Goal: Feedback & Contribution: Contribute content

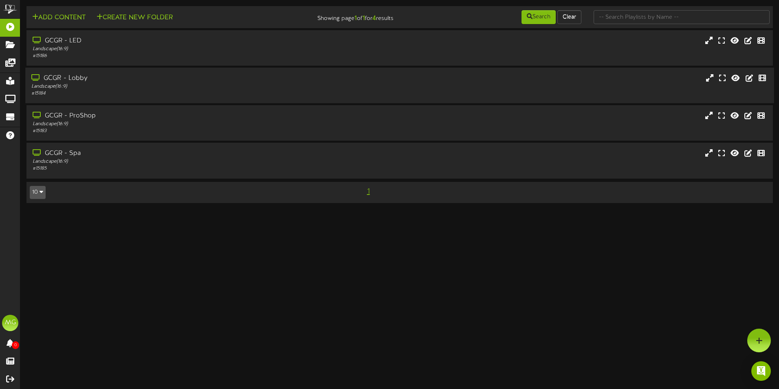
click at [133, 102] on div "GCGR - Lobby Landscape ( 16:9 ) # 15184" at bounding box center [399, 85] width 749 height 35
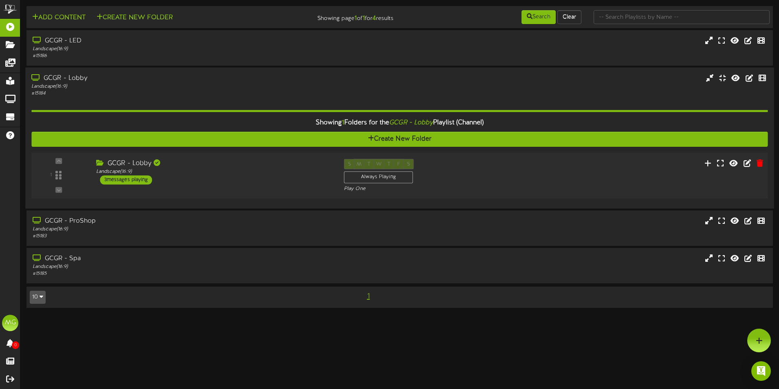
click at [313, 179] on div "GCGR - Lobby Landscape ( 16:9 ) 3 messages playing" at bounding box center [214, 172] width 248 height 26
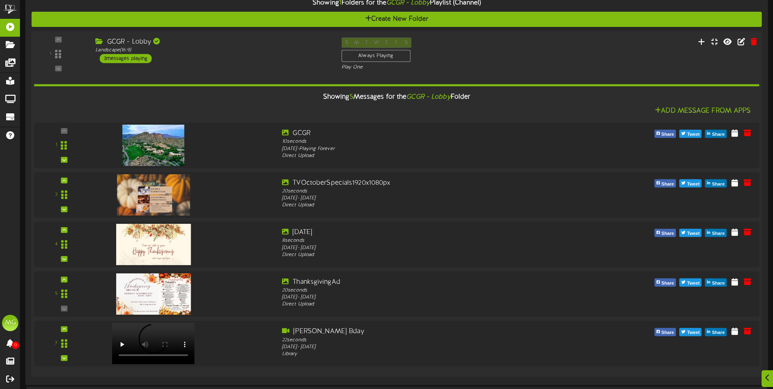
scroll to position [204, 0]
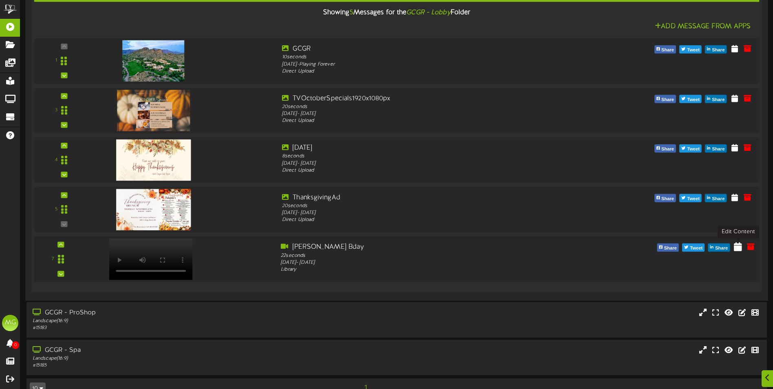
click at [736, 247] on icon at bounding box center [738, 246] width 8 height 9
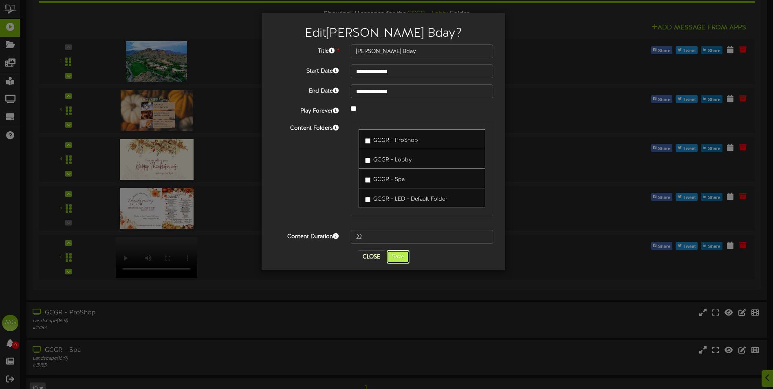
click at [400, 258] on button "Save" at bounding box center [398, 257] width 23 height 14
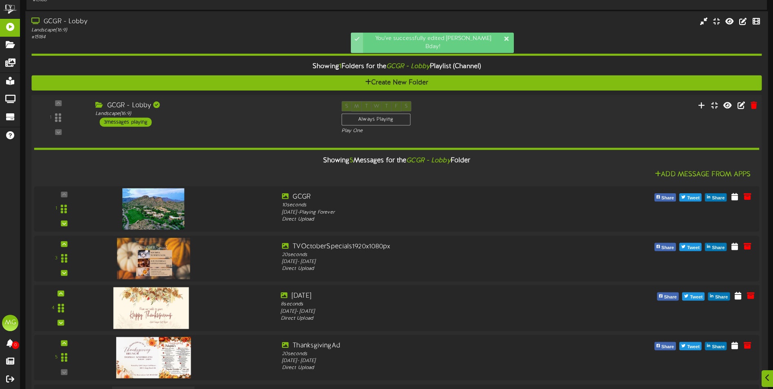
scroll to position [223, 0]
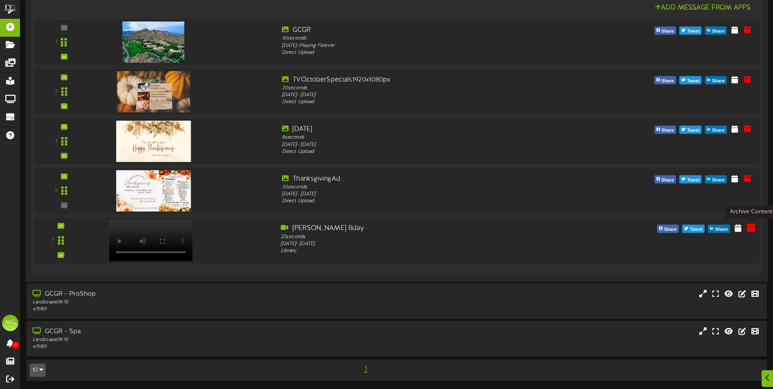
click at [752, 226] on icon at bounding box center [751, 227] width 9 height 9
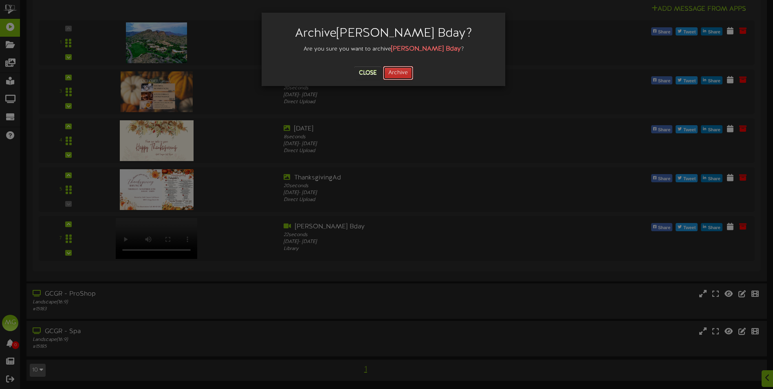
click at [399, 77] on button "Archive" at bounding box center [398, 73] width 30 height 14
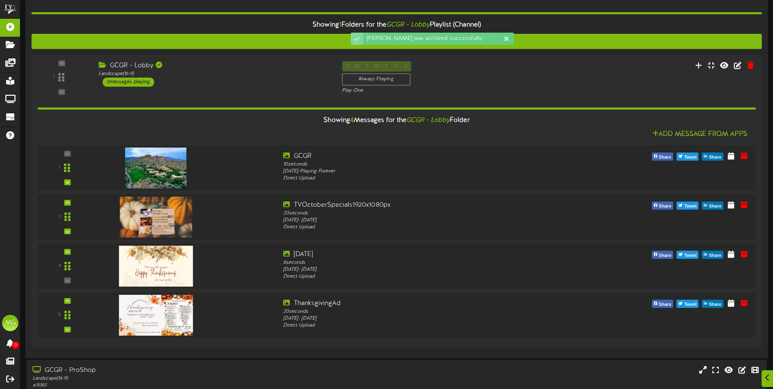
scroll to position [174, 0]
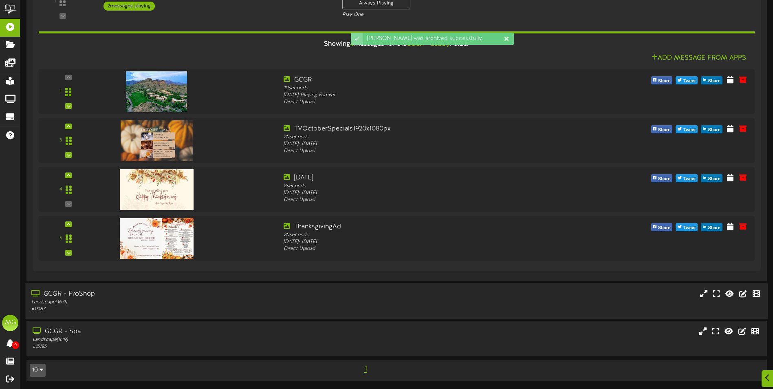
click at [190, 293] on div "GCGR - ProShop" at bounding box center [179, 293] width 297 height 9
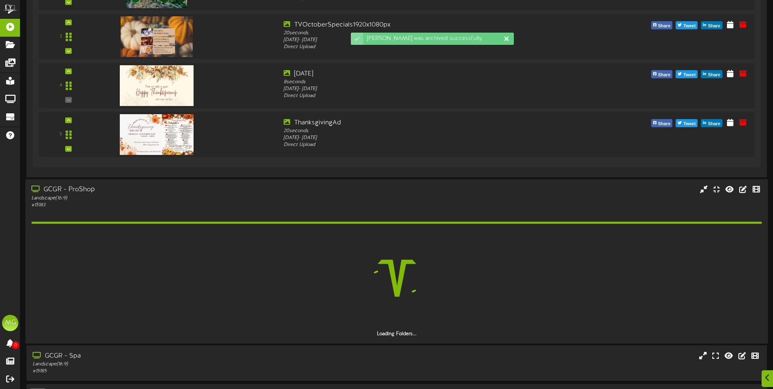
scroll to position [302, 0]
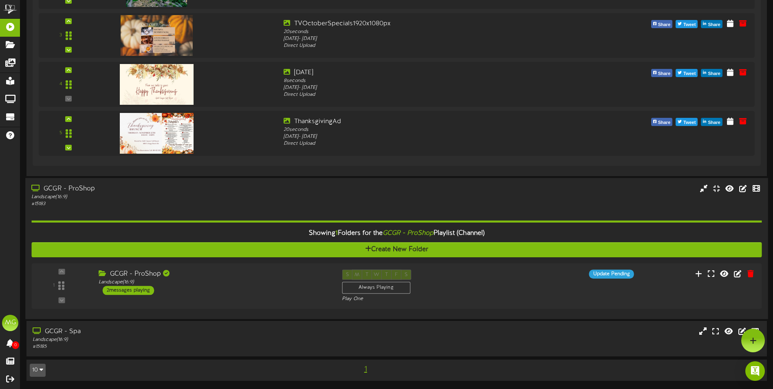
click at [190, 293] on div "GCGR - ProShop Landscape ( 16:9 ) 2 messages playing" at bounding box center [214, 281] width 243 height 25
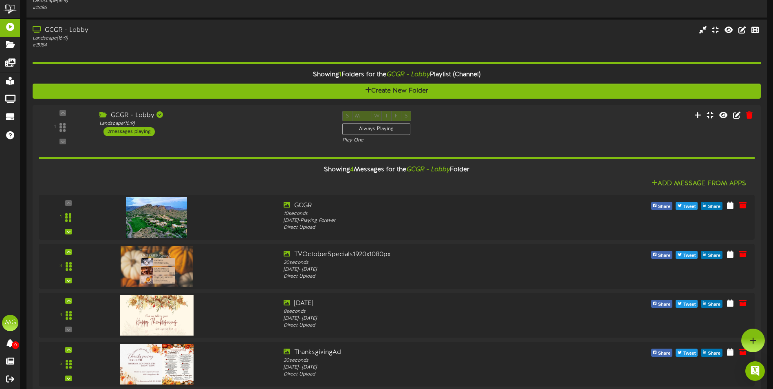
scroll to position [0, 0]
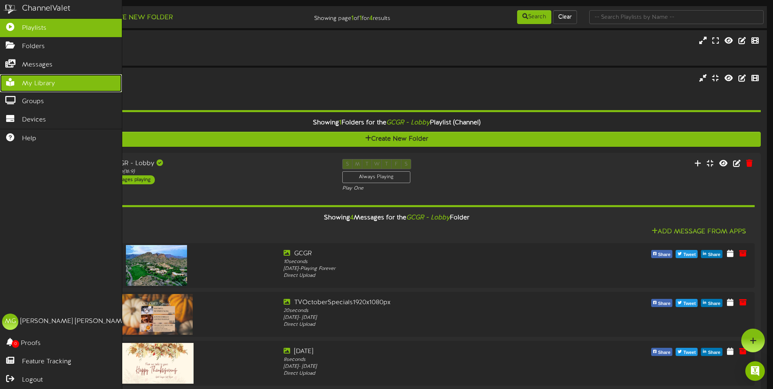
click at [5, 74] on link "My Library" at bounding box center [61, 83] width 122 height 18
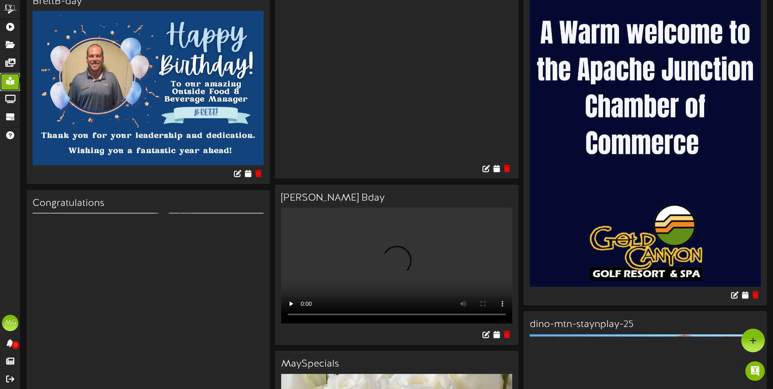
scroll to position [1386, 0]
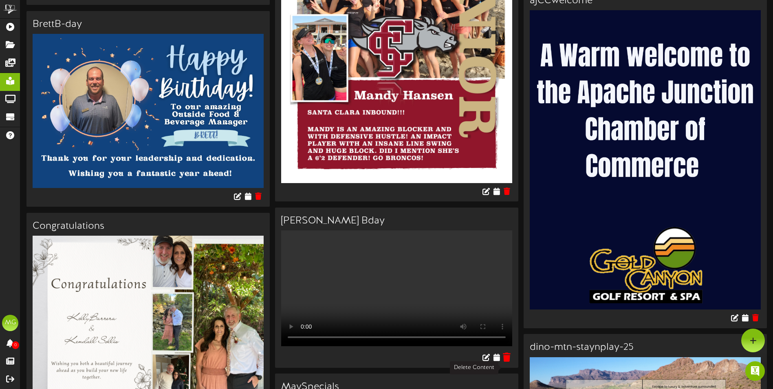
click at [506, 362] on icon at bounding box center [507, 357] width 8 height 9
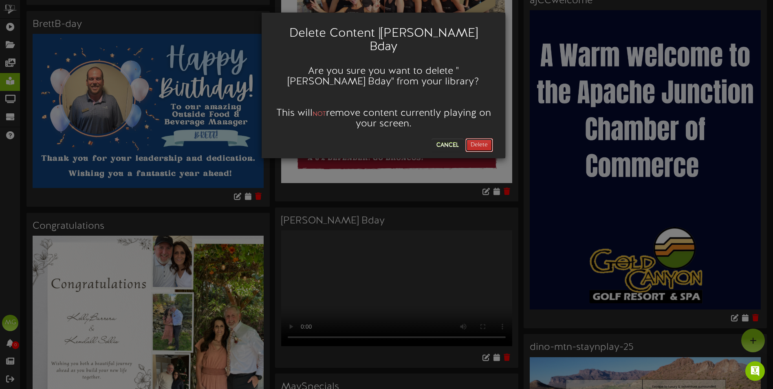
click at [481, 138] on button "Delete" at bounding box center [479, 145] width 28 height 14
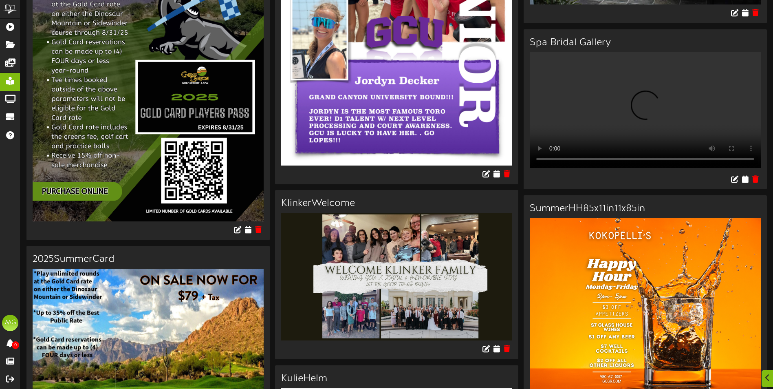
scroll to position [326, 0]
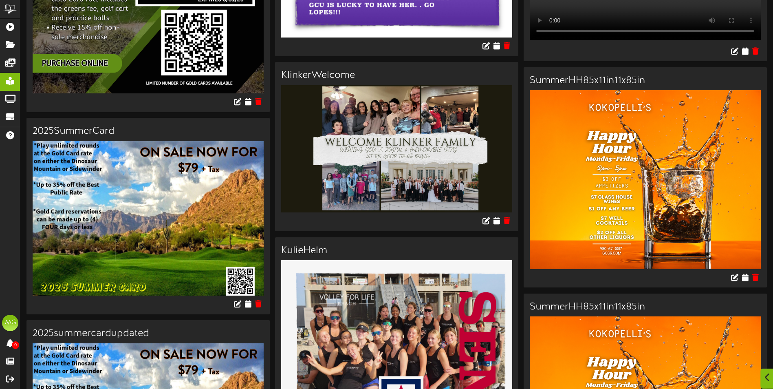
click at [771, 374] on div at bounding box center [767, 378] width 14 height 20
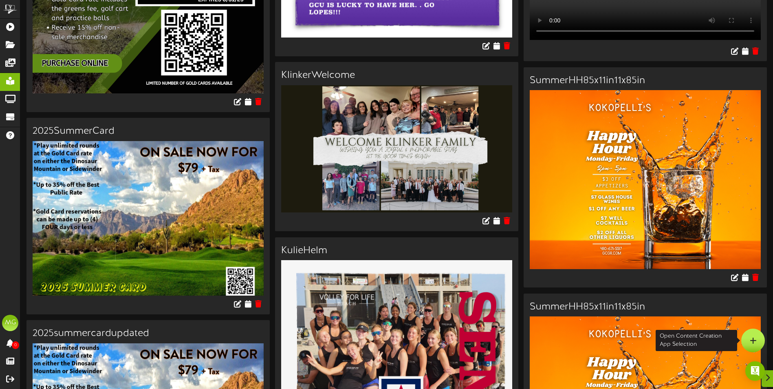
click at [762, 337] on div at bounding box center [753, 340] width 24 height 24
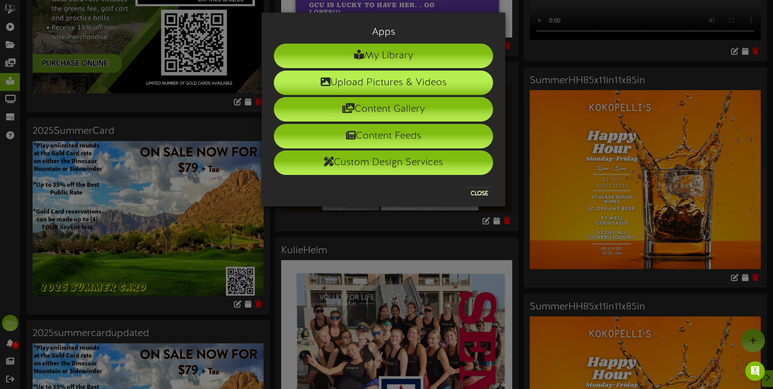
click at [429, 86] on li "Upload Pictures & Videos" at bounding box center [383, 83] width 219 height 24
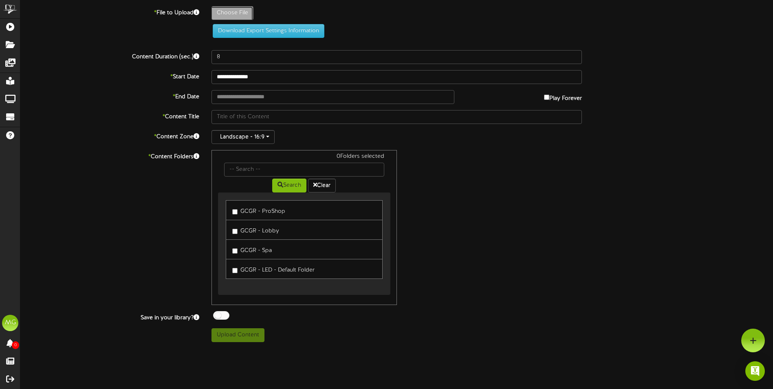
type input "**********"
type input "BrownGoldDiscoPhotoCollageHappyBirthdayGreetingVideo1620x1080px"
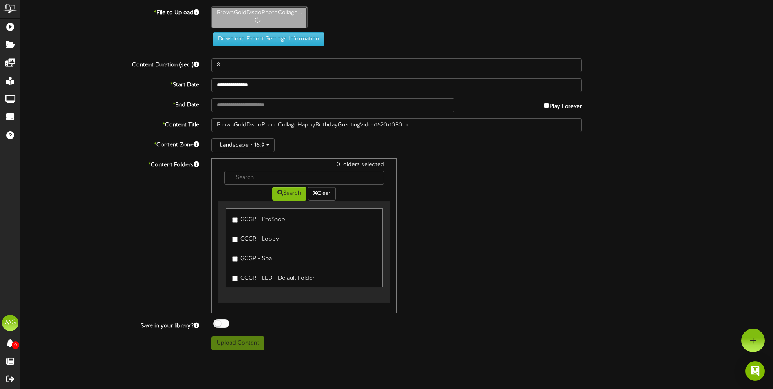
type input "22"
click at [235, 223] on label "GCGR - ProShop" at bounding box center [258, 218] width 53 height 11
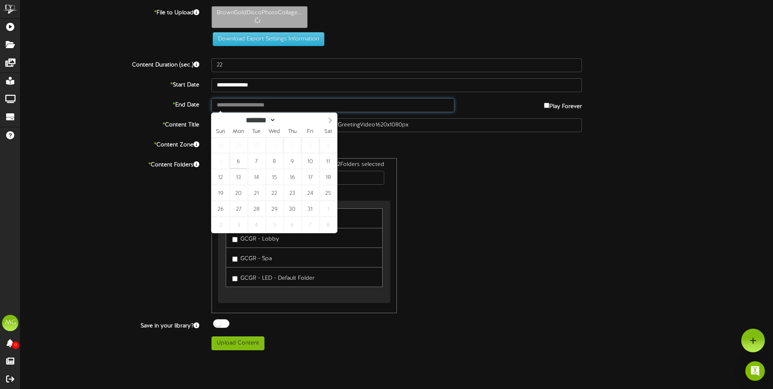
click at [260, 104] on input "text" at bounding box center [333, 105] width 243 height 14
type input "**********"
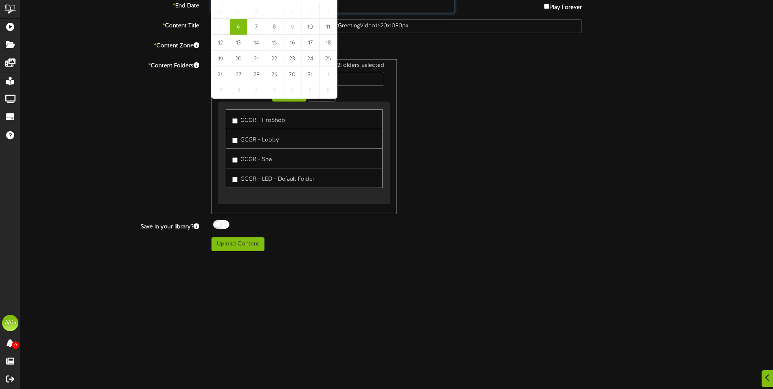
scroll to position [204, 0]
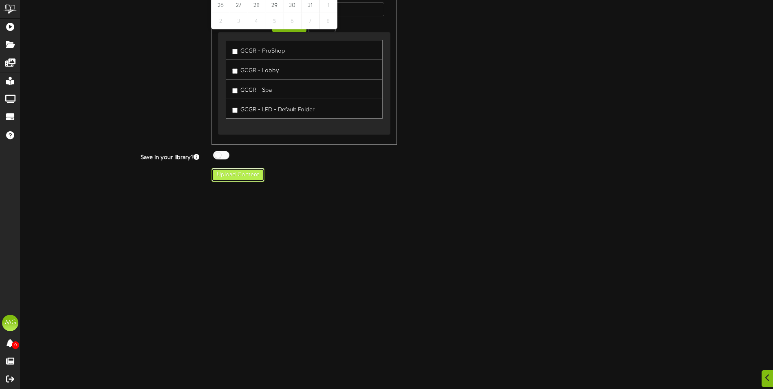
click at [243, 182] on button "Upload Content" at bounding box center [238, 175] width 53 height 14
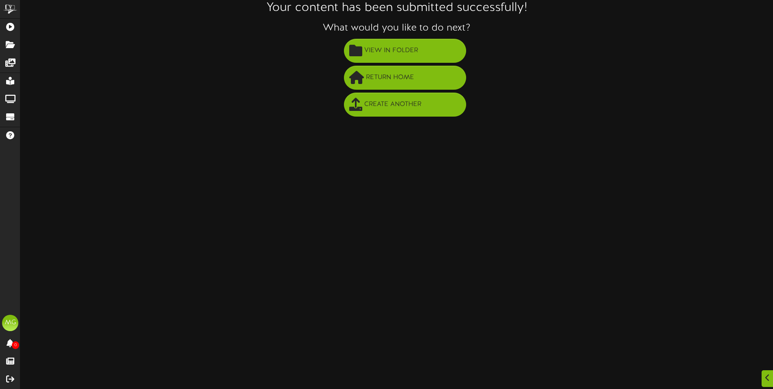
scroll to position [0, 0]
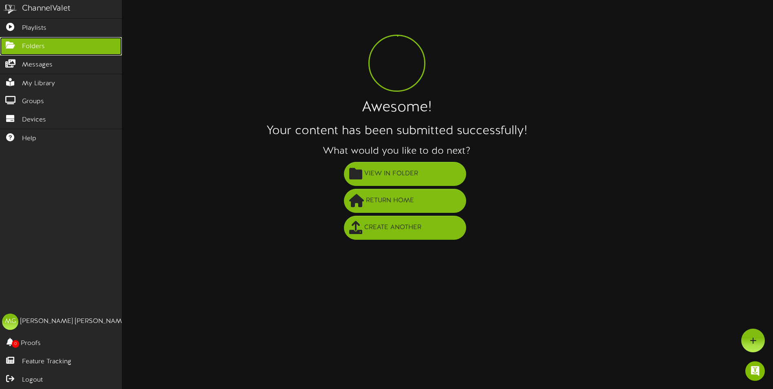
click at [46, 46] on link "Folders" at bounding box center [61, 46] width 122 height 18
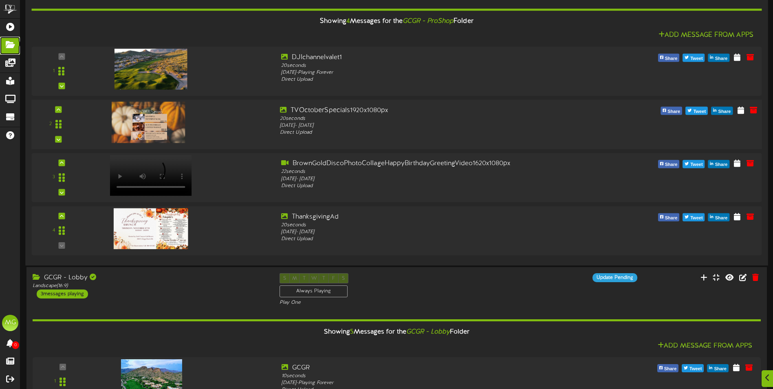
scroll to position [82, 0]
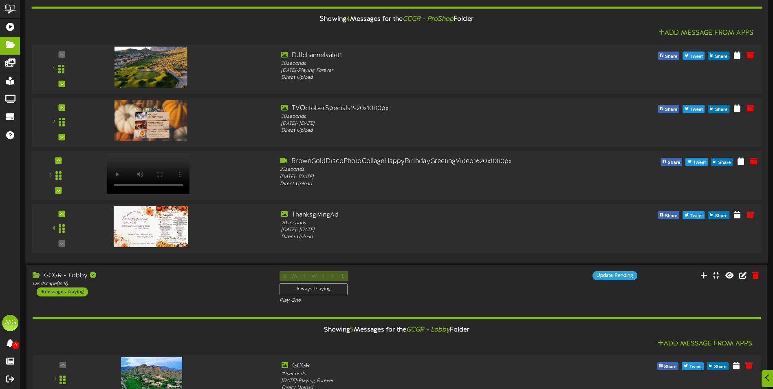
click at [256, 181] on div at bounding box center [181, 171] width 185 height 29
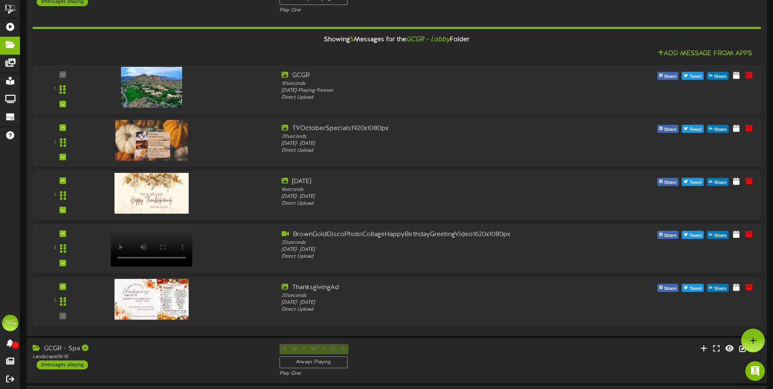
scroll to position [365, 0]
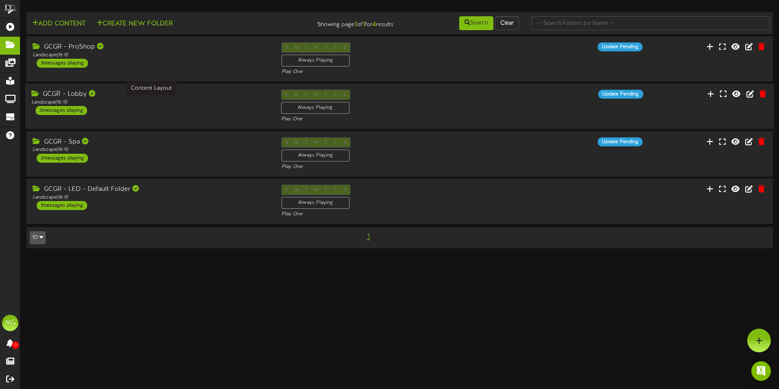
click at [143, 103] on div "Landscape ( 16:9 )" at bounding box center [149, 102] width 237 height 7
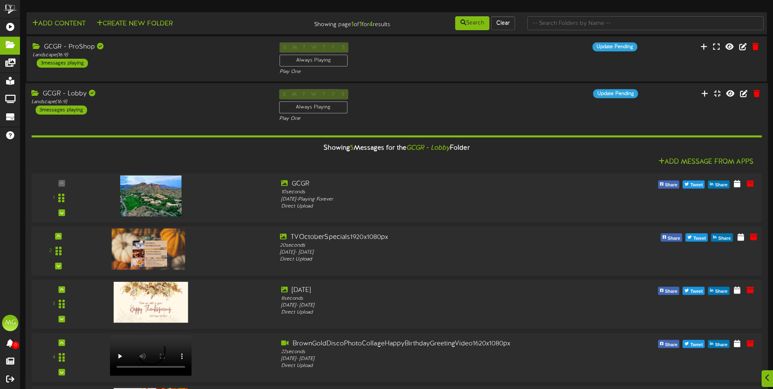
scroll to position [82, 0]
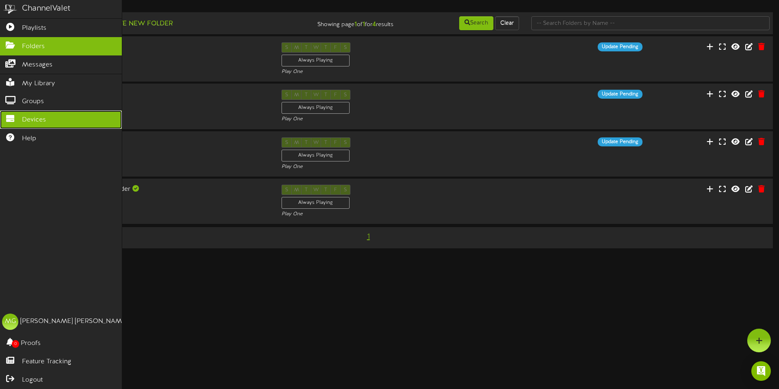
click at [57, 117] on link "Devices" at bounding box center [61, 119] width 122 height 18
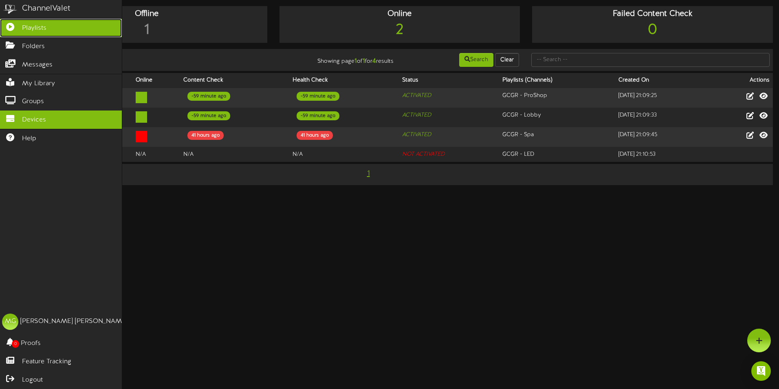
click at [6, 31] on link "Playlists" at bounding box center [61, 28] width 122 height 18
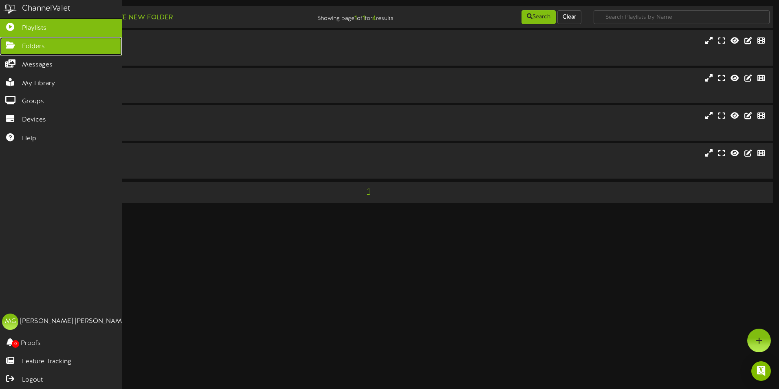
click at [6, 44] on icon at bounding box center [10, 44] width 20 height 6
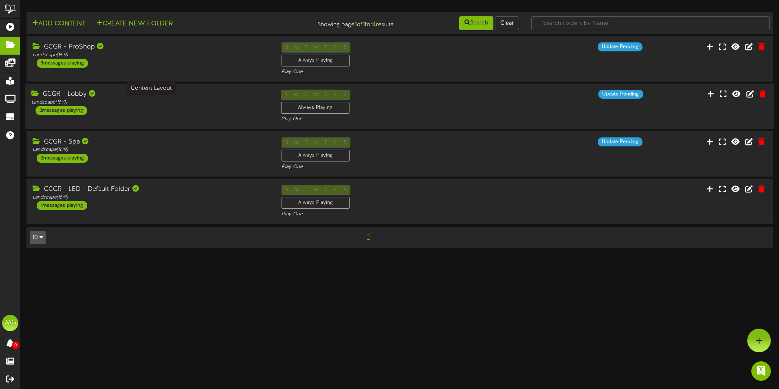
click at [163, 101] on div "Landscape ( 16:9 )" at bounding box center [149, 102] width 237 height 7
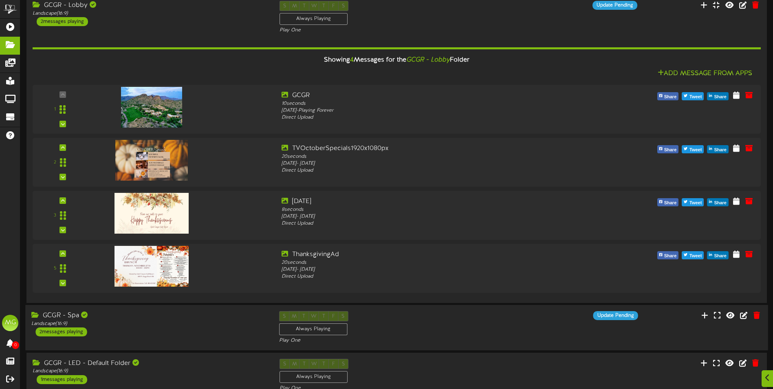
scroll to position [130, 0]
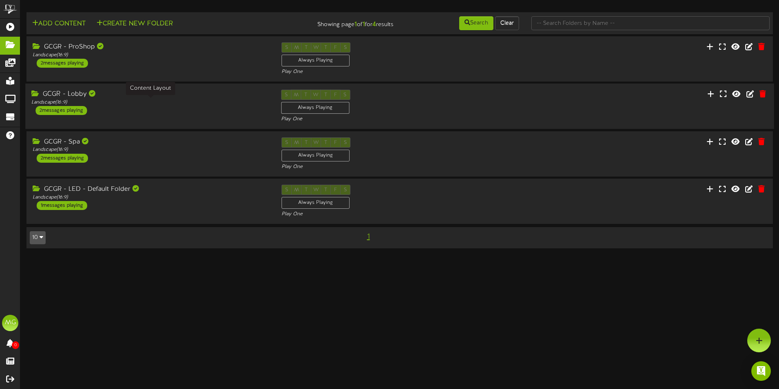
click at [116, 104] on div "Landscape ( 16:9 )" at bounding box center [149, 102] width 237 height 7
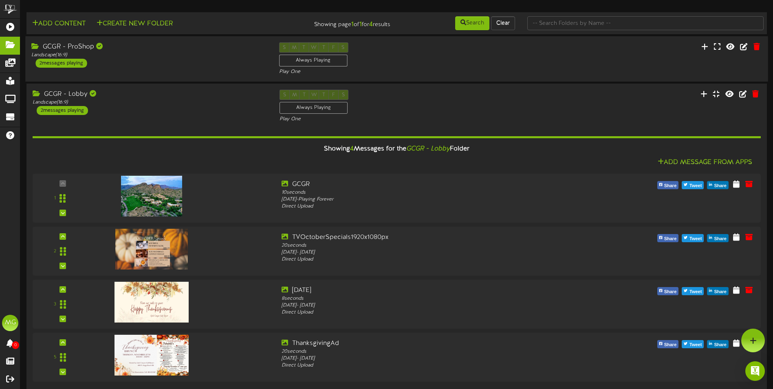
click at [123, 48] on div "GCGR - ProShop" at bounding box center [148, 46] width 235 height 9
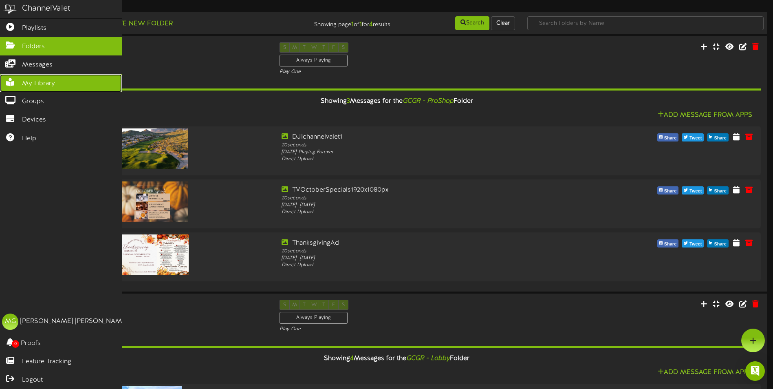
click at [23, 84] on span "My Library" at bounding box center [38, 83] width 33 height 9
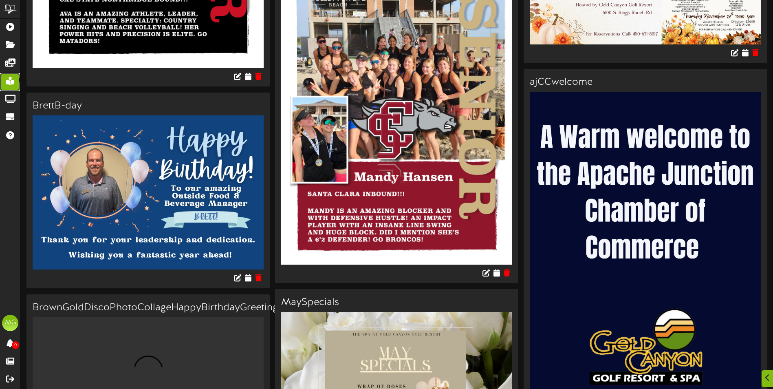
scroll to position [1589, 0]
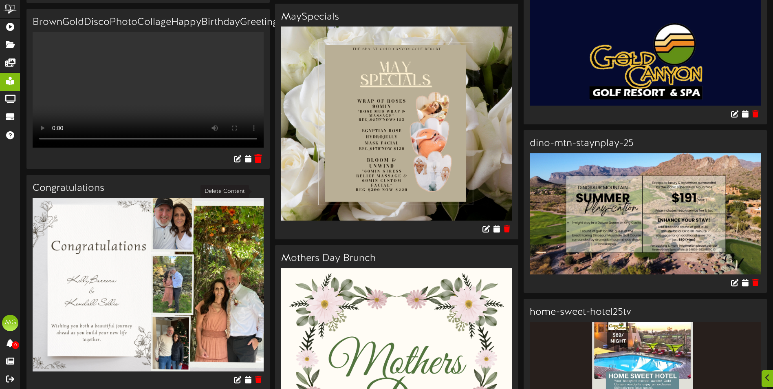
click at [262, 163] on icon at bounding box center [259, 158] width 8 height 9
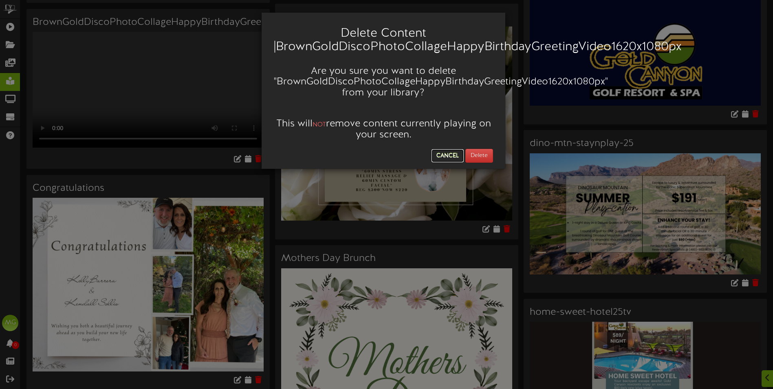
click at [459, 154] on button "Cancel" at bounding box center [448, 155] width 32 height 13
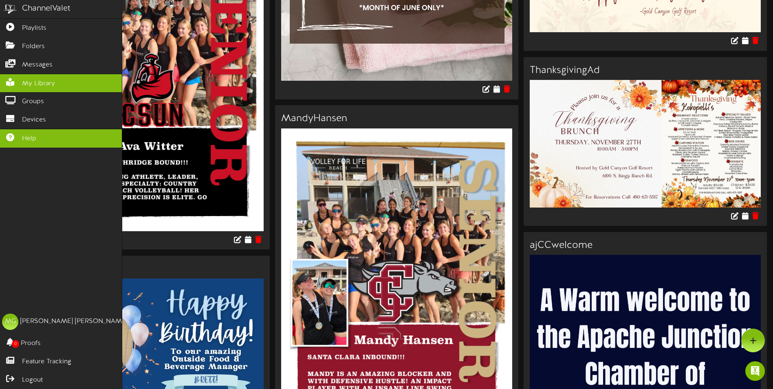
scroll to position [937, 0]
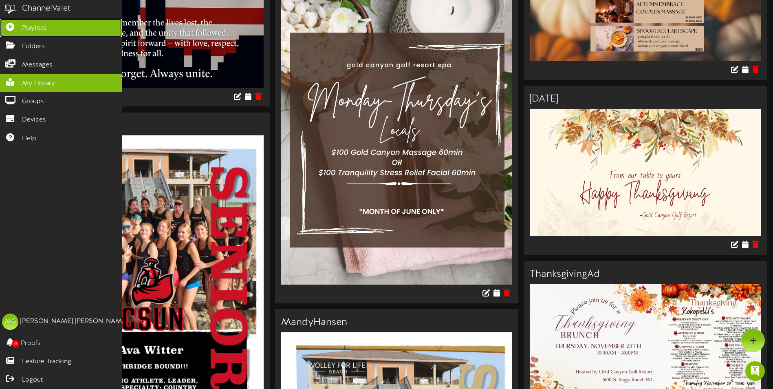
click at [50, 35] on link "Playlists" at bounding box center [61, 28] width 122 height 18
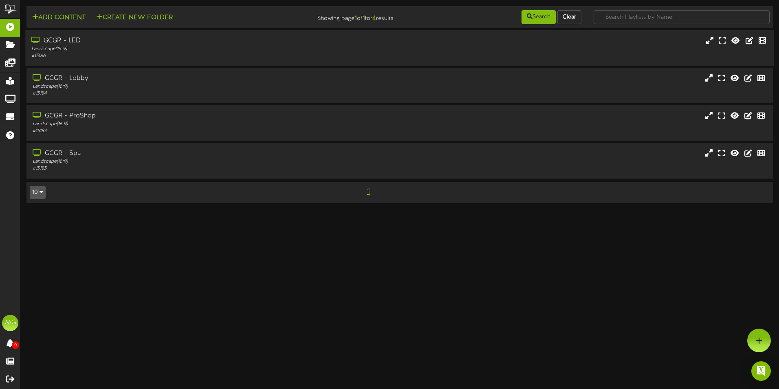
click at [214, 62] on div "GCGR - LED Landscape ( 16:9 ) # 15186" at bounding box center [399, 47] width 749 height 35
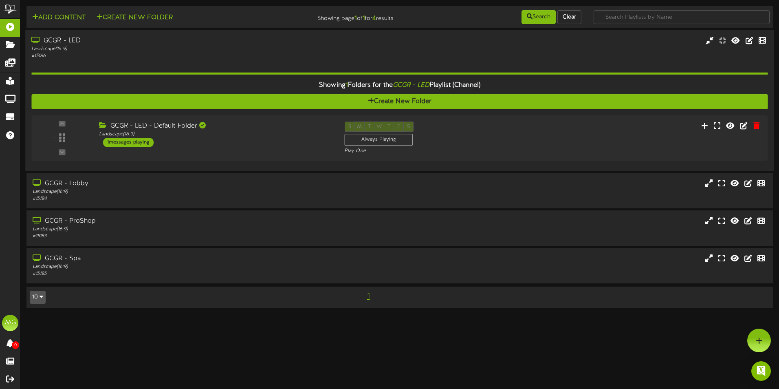
click at [214, 62] on div "Showing 1 Folders for the GCGR - LED Playlist (Channel) Create New Folder - Lan…" at bounding box center [399, 113] width 736 height 106
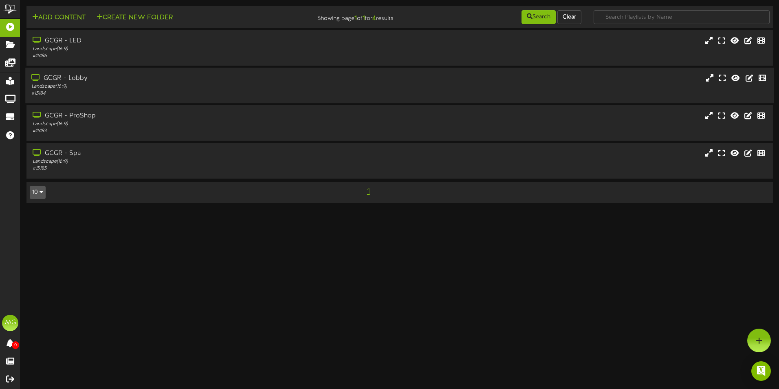
click at [211, 99] on div "GCGR - Lobby Landscape ( 16:9 ) # 15184" at bounding box center [399, 85] width 749 height 35
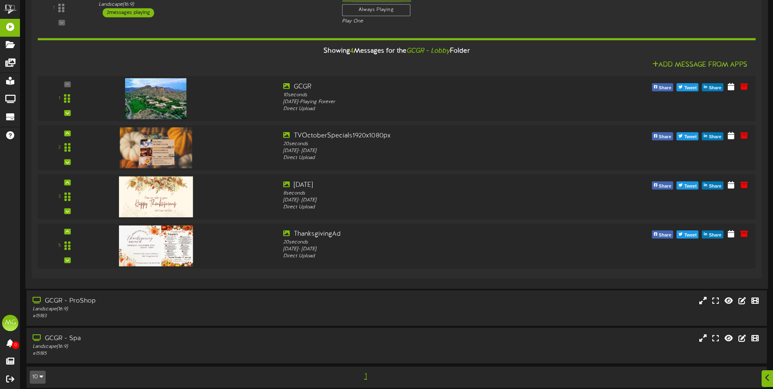
scroll to position [174, 0]
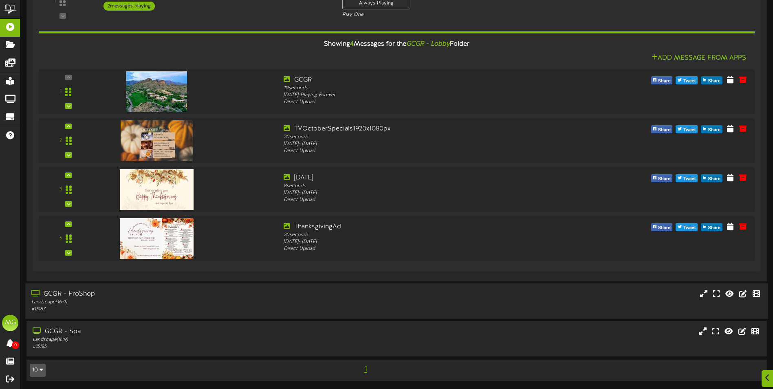
click at [175, 313] on div "GCGR - ProShop Landscape ( 16:9 ) # 15183" at bounding box center [396, 300] width 743 height 35
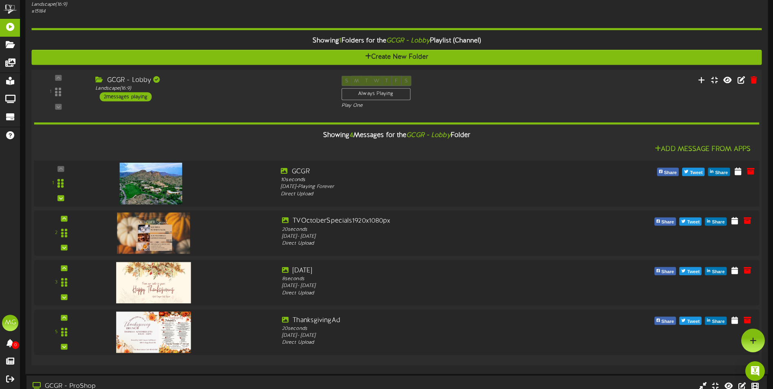
scroll to position [0, 0]
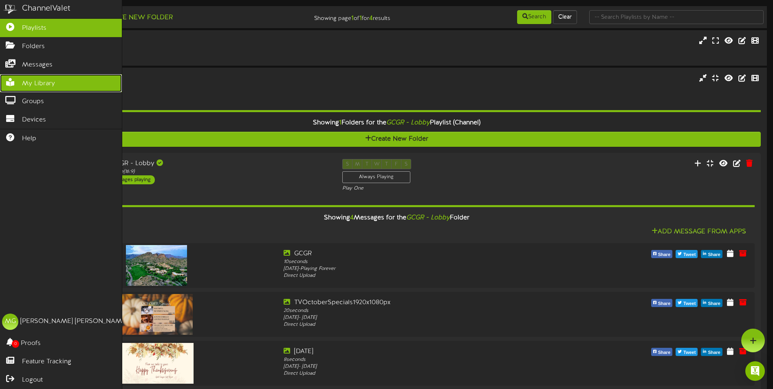
click at [37, 80] on span "My Library" at bounding box center [38, 83] width 33 height 9
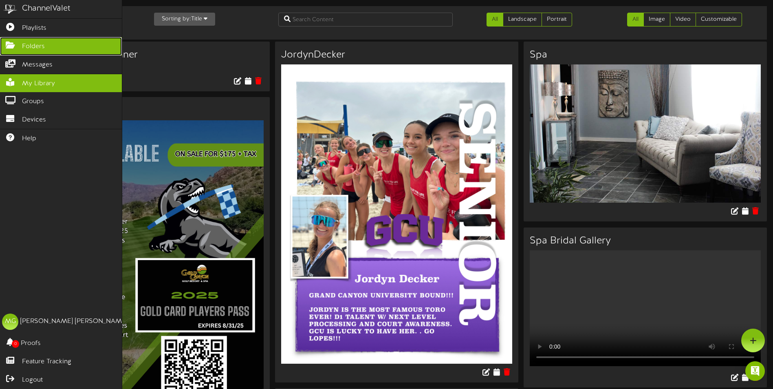
click at [32, 42] on span "Folders" at bounding box center [33, 46] width 23 height 9
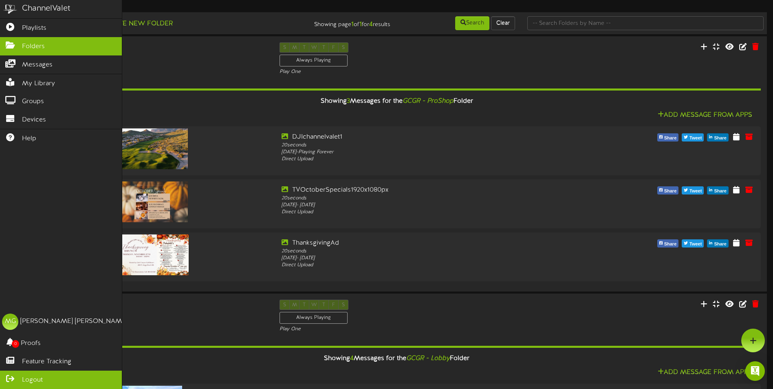
click at [6, 377] on icon at bounding box center [10, 378] width 20 height 6
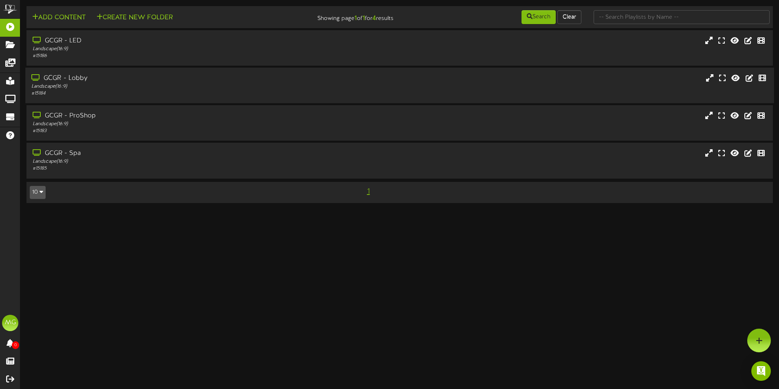
click at [70, 98] on div "GCGR - Lobby Landscape ( 16:9 ) # 15184" at bounding box center [399, 85] width 749 height 35
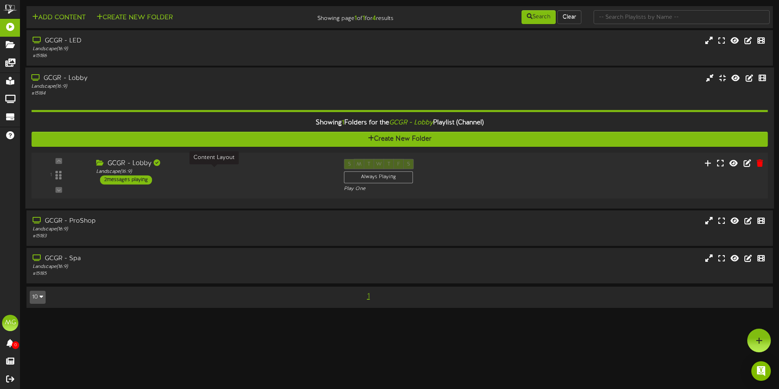
click at [143, 172] on div "Landscape ( 16:9 )" at bounding box center [214, 171] width 236 height 7
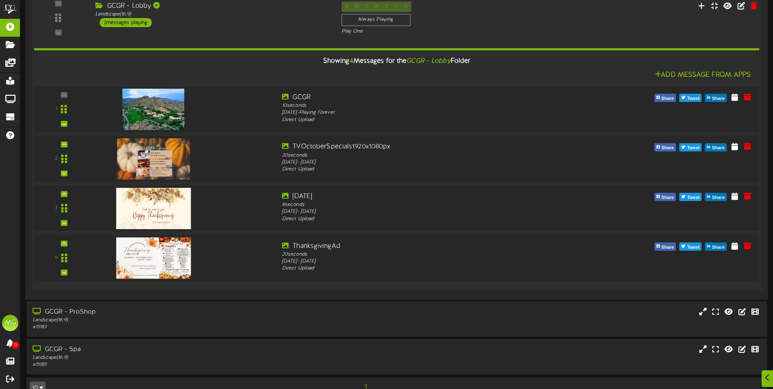
scroll to position [174, 0]
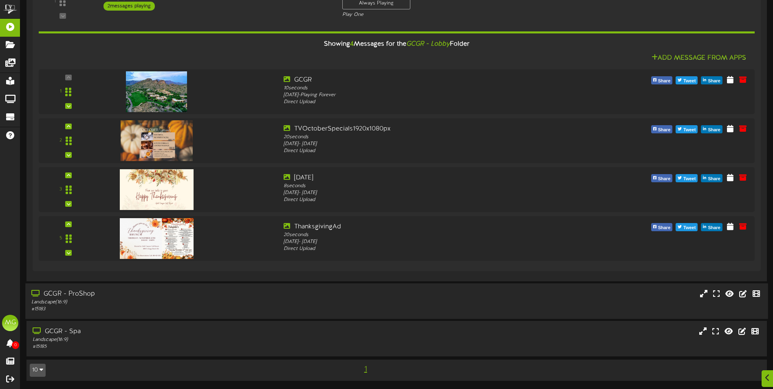
click at [139, 303] on div "Landscape ( 16:9 )" at bounding box center [179, 302] width 297 height 7
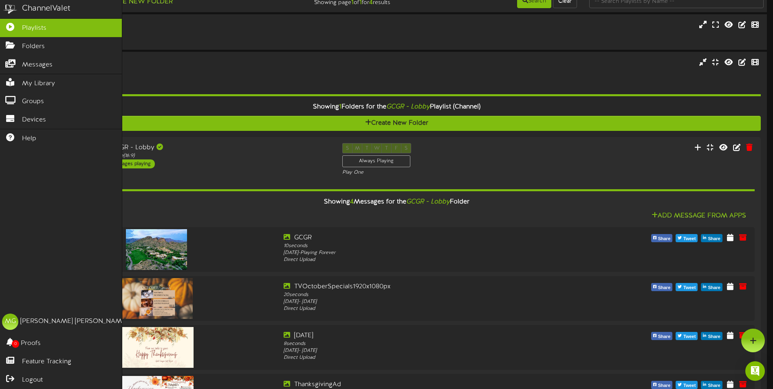
scroll to position [0, 0]
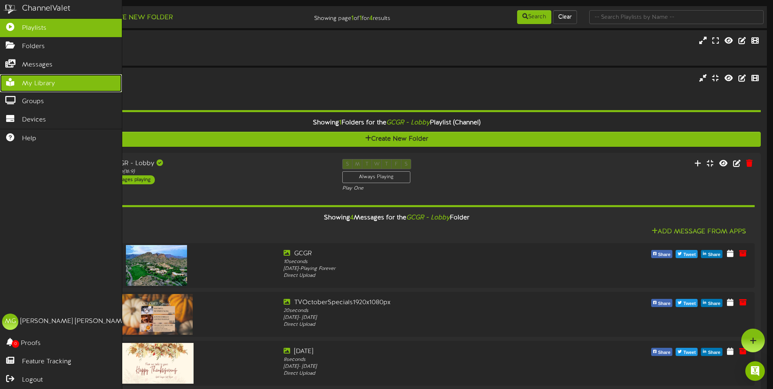
click at [51, 82] on span "My Library" at bounding box center [38, 83] width 33 height 9
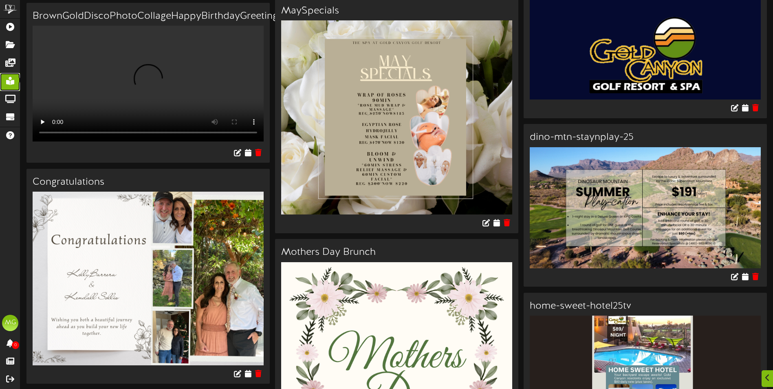
scroll to position [1671, 0]
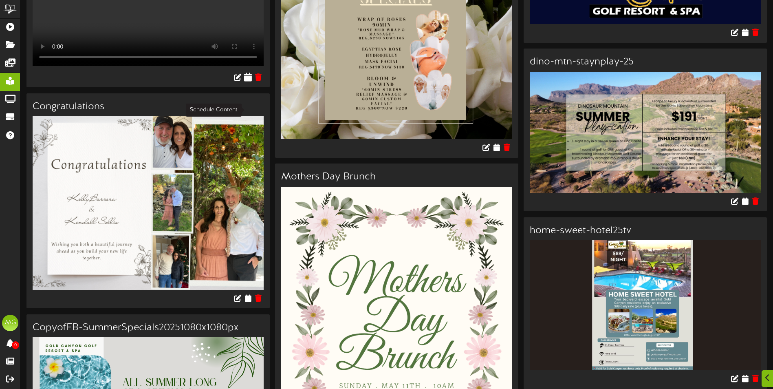
click at [247, 81] on icon at bounding box center [249, 76] width 8 height 9
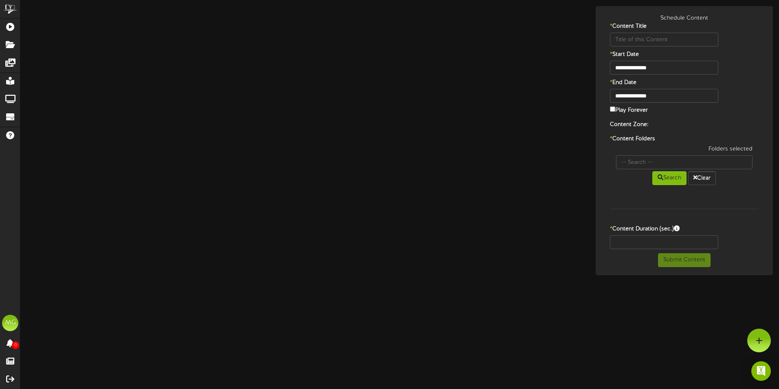
type input "BrownGoldDiscoPhotoCollageHappyBirthdayGreetingVideo1620x1080px"
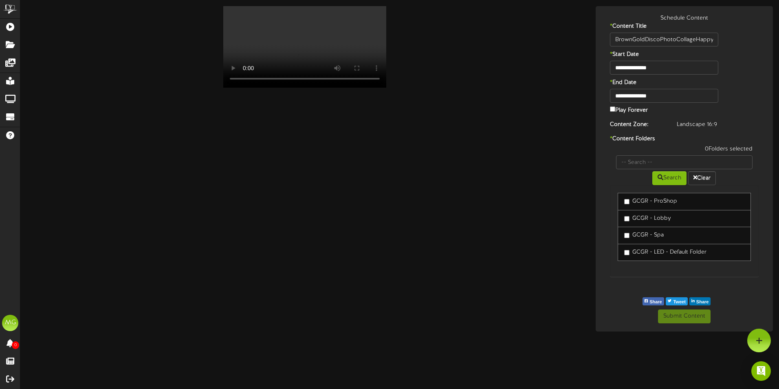
click at [637, 201] on label "GCGR - ProShop" at bounding box center [650, 201] width 53 height 8
click at [635, 217] on label "GCGR - Lobby" at bounding box center [647, 218] width 47 height 8
click at [676, 319] on button "Submit Content" at bounding box center [684, 316] width 53 height 14
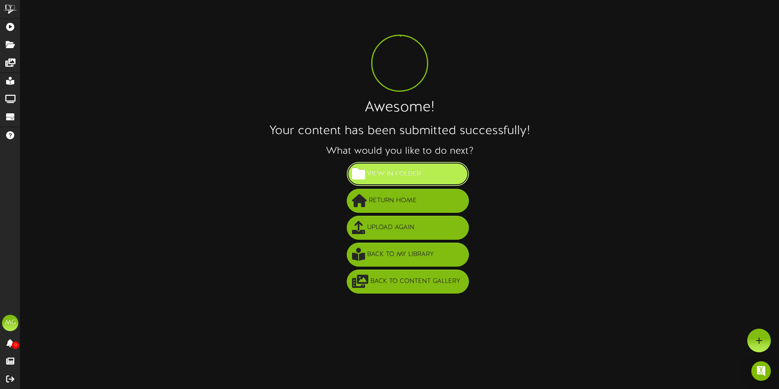
click at [425, 184] on button "View in Folder" at bounding box center [408, 174] width 122 height 24
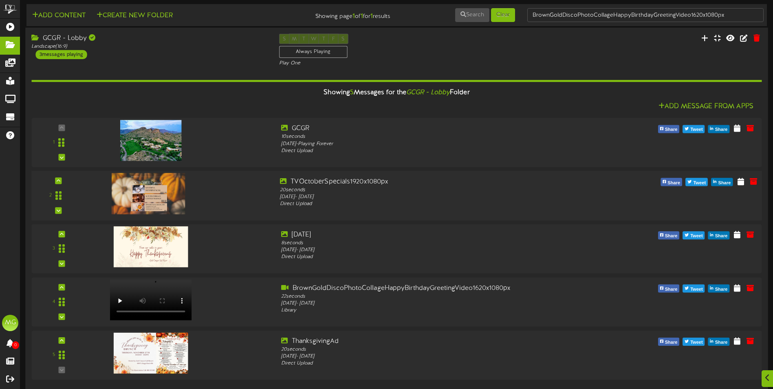
scroll to position [11, 0]
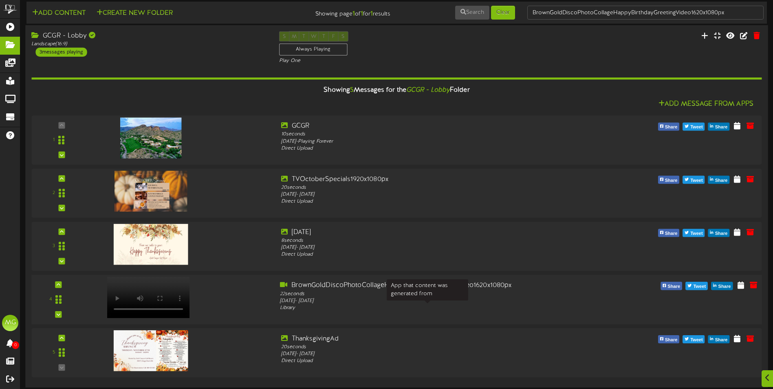
click at [302, 309] on div "Library" at bounding box center [427, 307] width 295 height 7
click at [759, 285] on button at bounding box center [754, 286] width 14 height 13
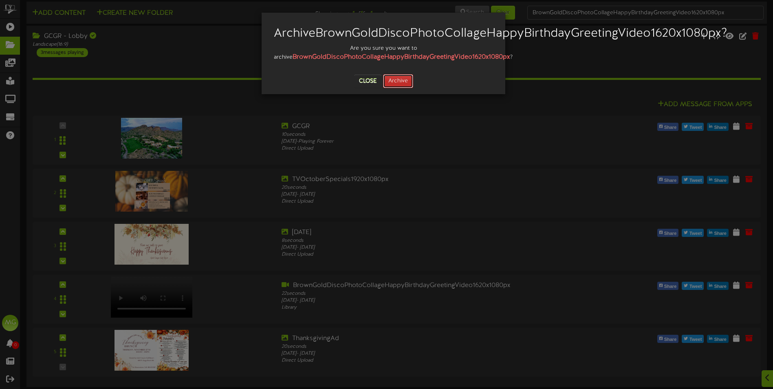
click at [400, 88] on button "Archive" at bounding box center [398, 81] width 30 height 14
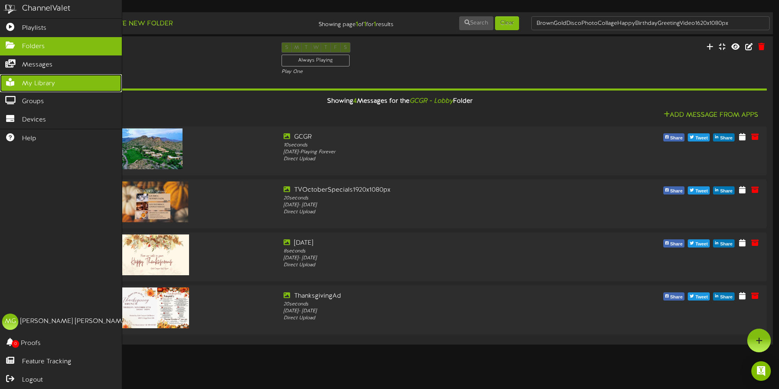
click at [37, 86] on span "My Library" at bounding box center [38, 83] width 33 height 9
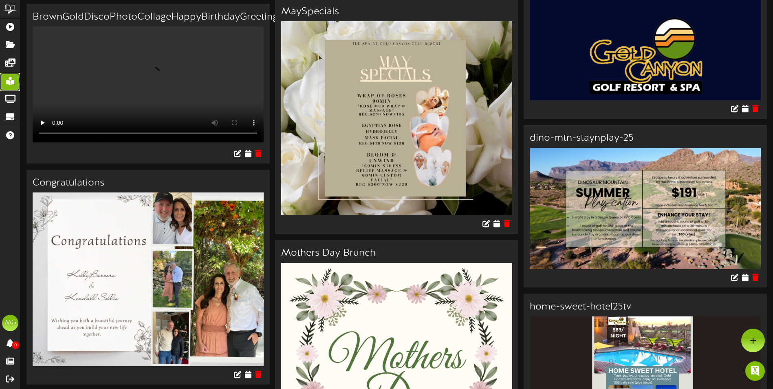
scroll to position [1467, 0]
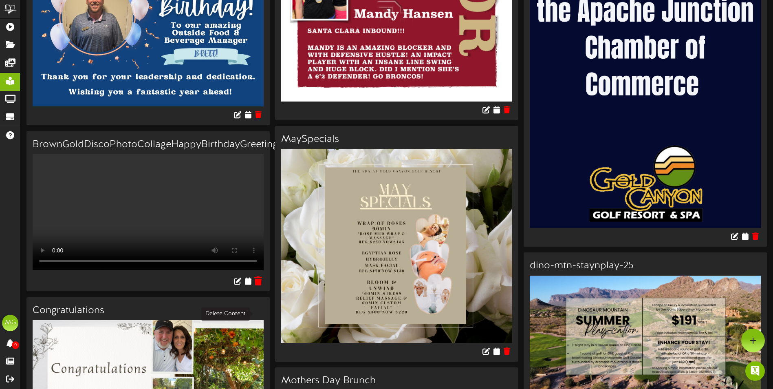
click at [260, 285] on icon at bounding box center [259, 280] width 8 height 9
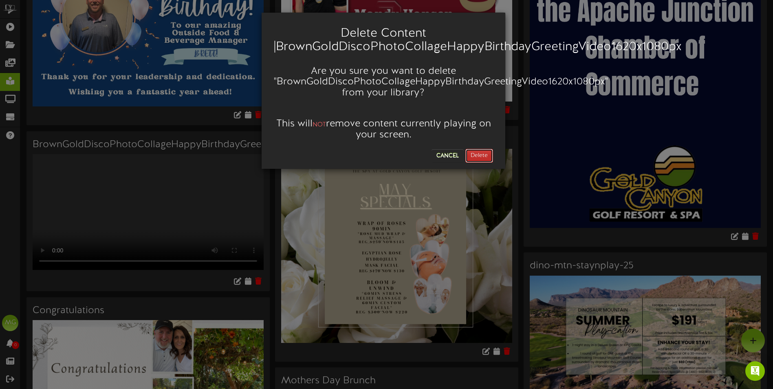
click at [482, 154] on button "Delete" at bounding box center [479, 156] width 28 height 14
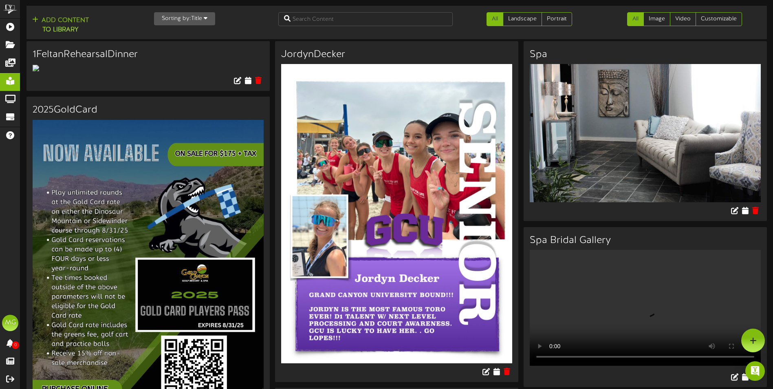
scroll to position [0, 0]
click at [754, 342] on icon at bounding box center [753, 340] width 7 height 7
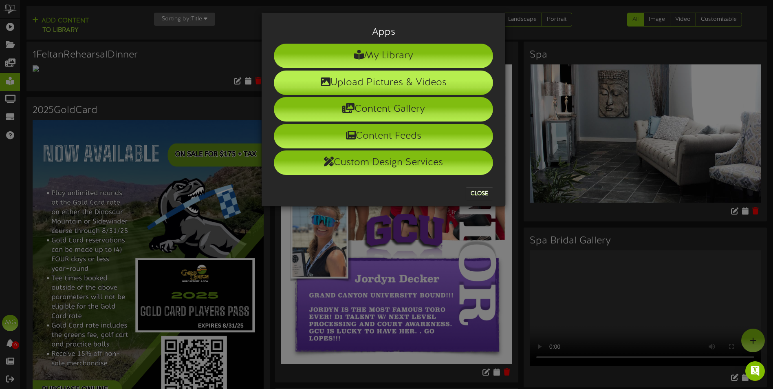
click at [387, 88] on li "Upload Pictures & Videos" at bounding box center [383, 83] width 219 height 24
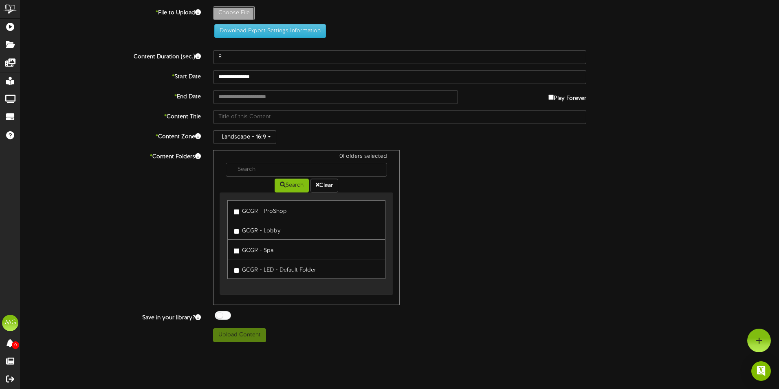
type input "**********"
type input "BrownGoldDiscoPhotoCollageHappyBirthdayGreetingVideo1620x1080px1024x768px"
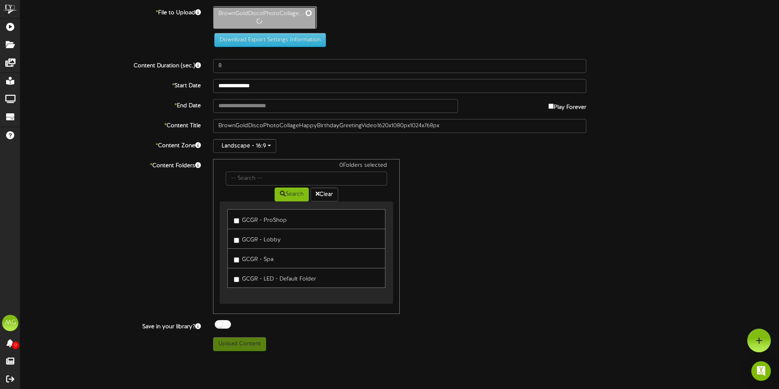
type input "22"
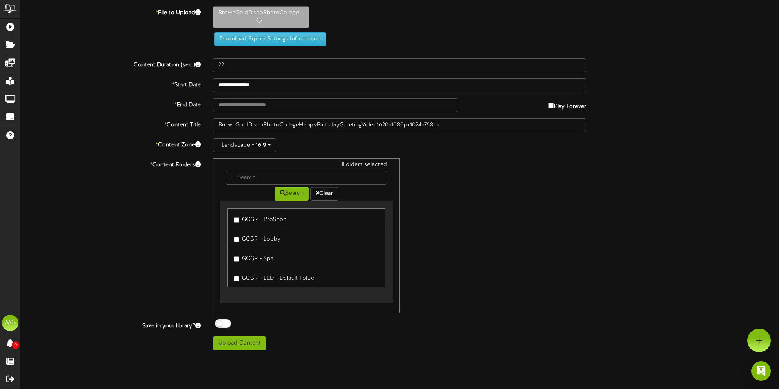
click at [550, 291] on div "1 Folders selected Search Clear GCGR - ProShop GCGR - Lobby GCGR - Spa" at bounding box center [400, 235] width 386 height 155
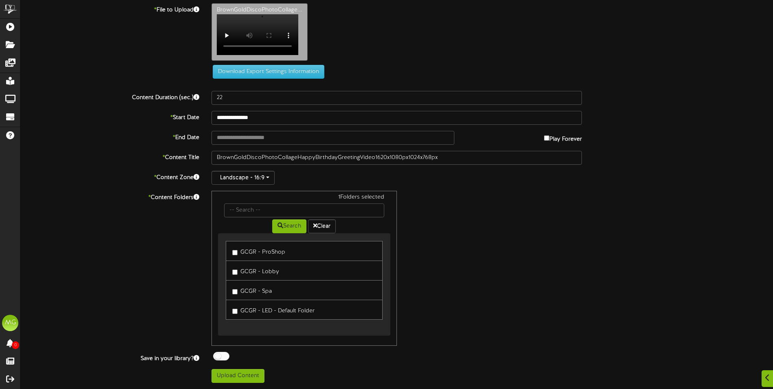
scroll to position [23, 0]
click at [251, 376] on button "Upload Content" at bounding box center [238, 376] width 53 height 14
type input "**********"
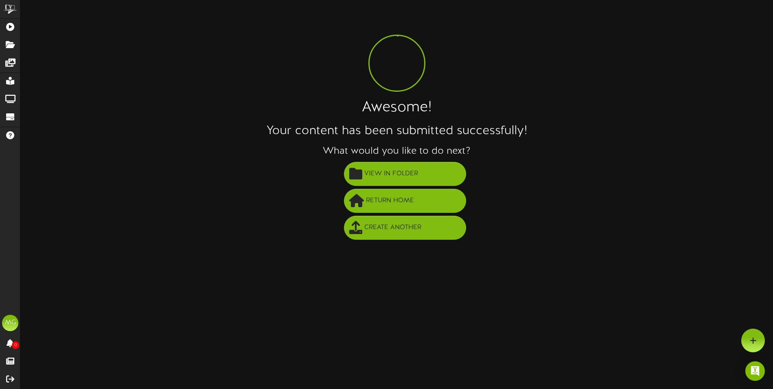
scroll to position [0, 0]
click at [423, 181] on button "View in Folder" at bounding box center [408, 174] width 122 height 24
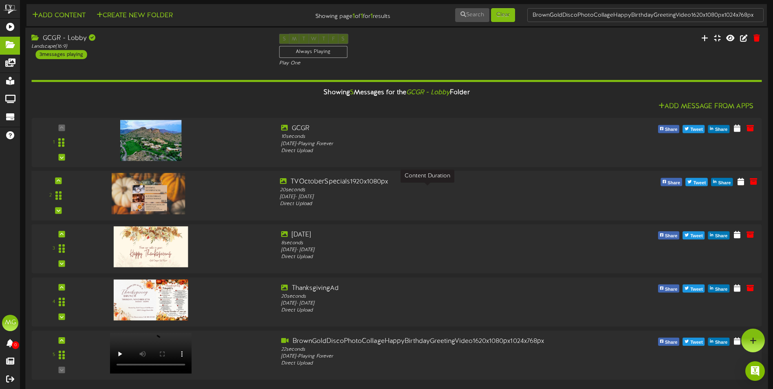
scroll to position [11, 0]
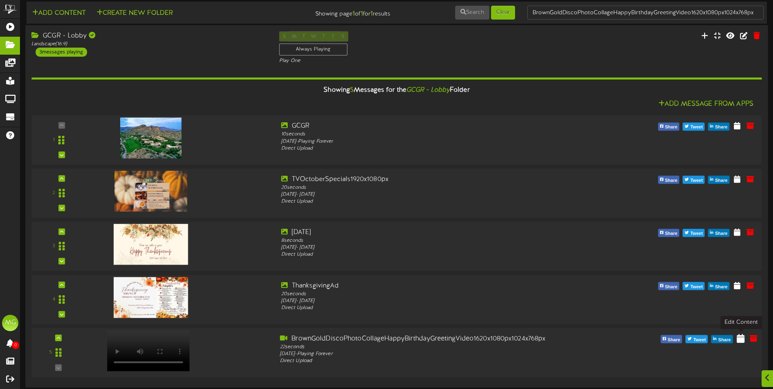
click at [741, 337] on icon at bounding box center [741, 337] width 8 height 9
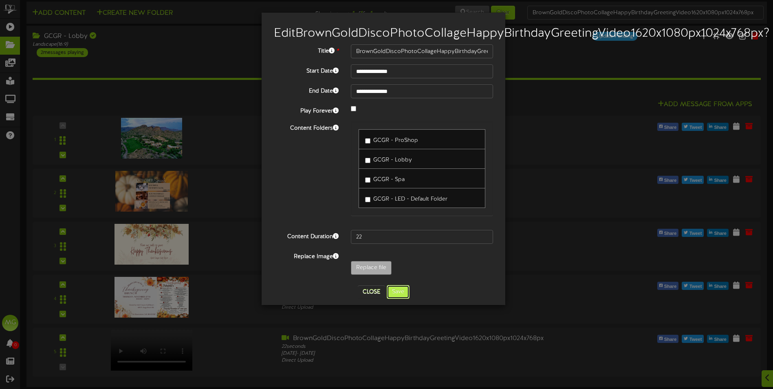
click at [401, 299] on button "Save" at bounding box center [398, 292] width 23 height 14
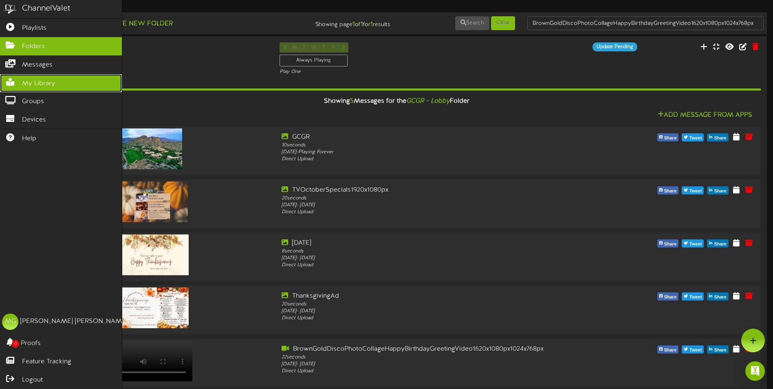
click at [33, 79] on span "My Library" at bounding box center [38, 83] width 33 height 9
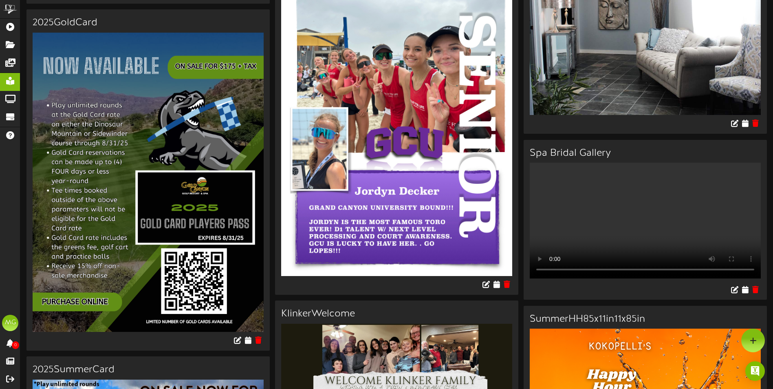
scroll to position [82, 0]
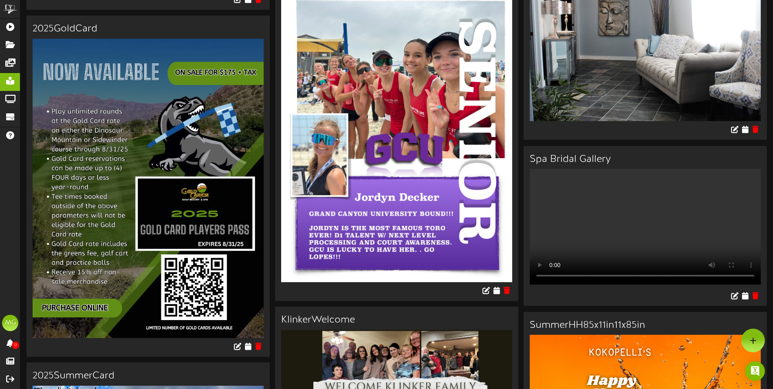
click at [763, 257] on div "Your browser does not support HTML5 video." at bounding box center [645, 228] width 243 height 119
click at [606, 235] on video "Your browser does not support HTML5 video." at bounding box center [645, 227] width 231 height 116
click at [672, 306] on div at bounding box center [645, 296] width 243 height 19
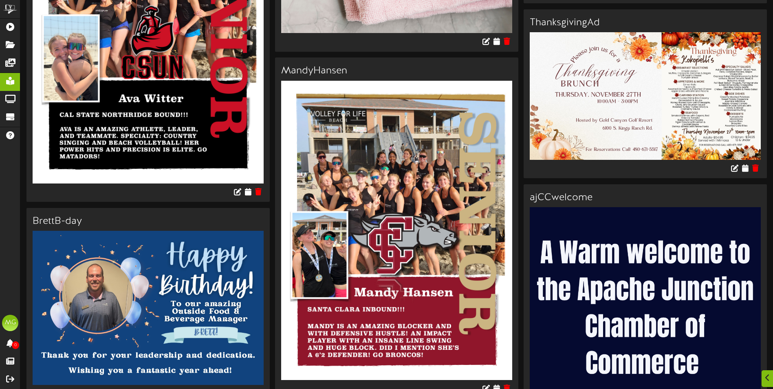
scroll to position [1304, 0]
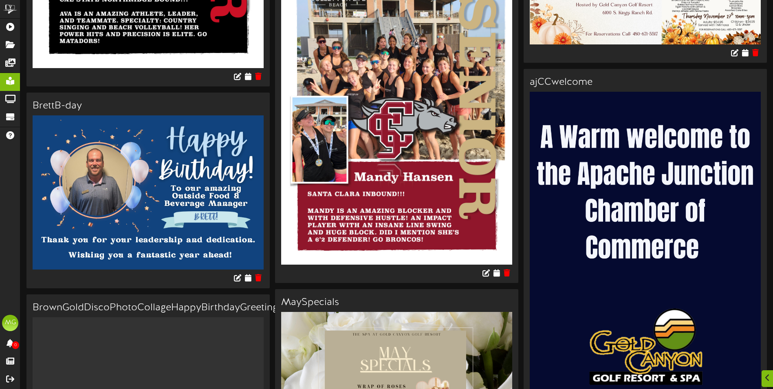
click at [66, 166] on img at bounding box center [148, 192] width 231 height 154
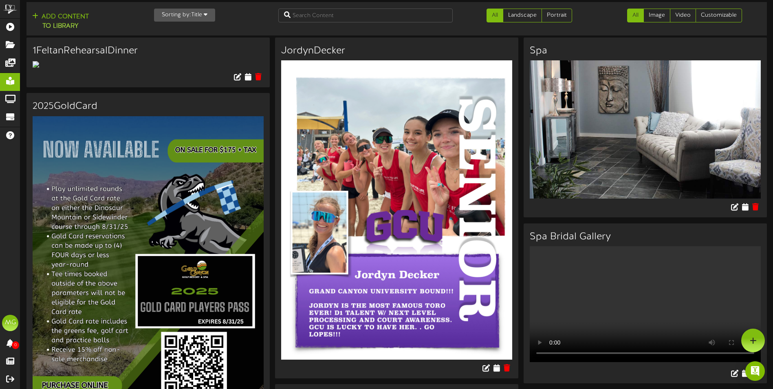
scroll to position [0, 0]
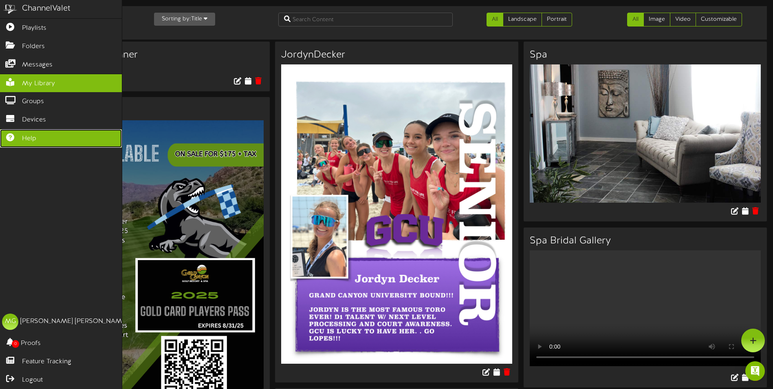
click at [11, 134] on icon at bounding box center [10, 136] width 20 height 6
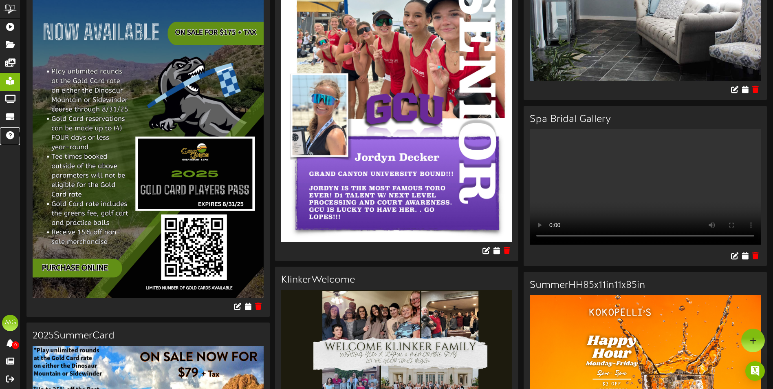
scroll to position [41, 0]
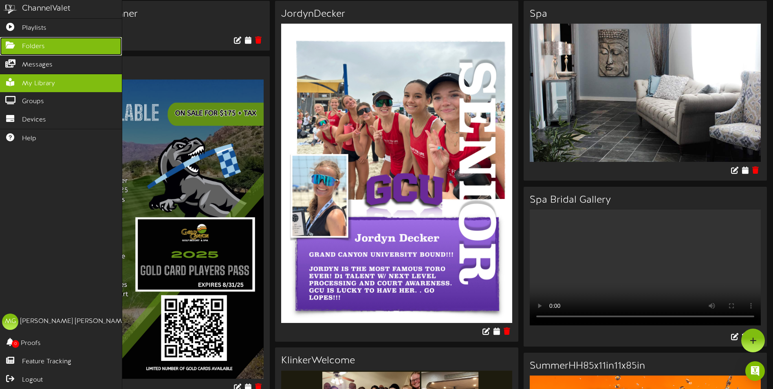
click at [9, 44] on icon at bounding box center [10, 44] width 20 height 6
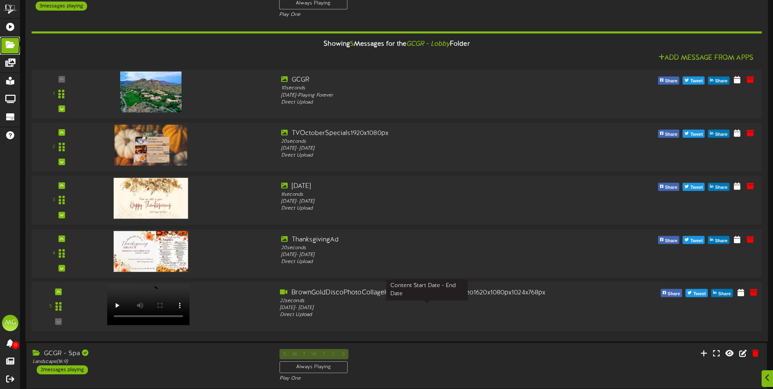
scroll to position [183, 0]
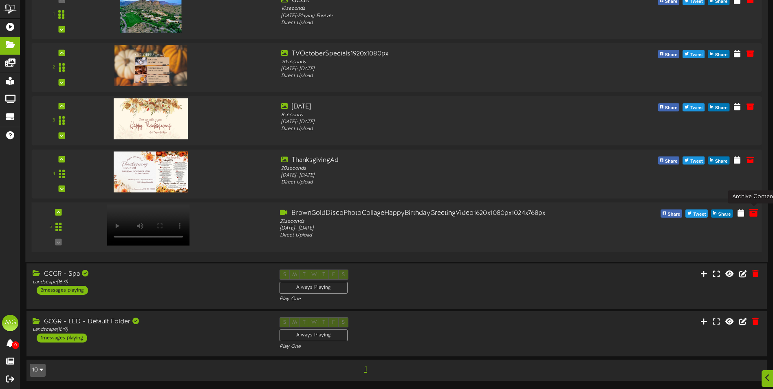
click at [753, 210] on icon at bounding box center [753, 212] width 9 height 9
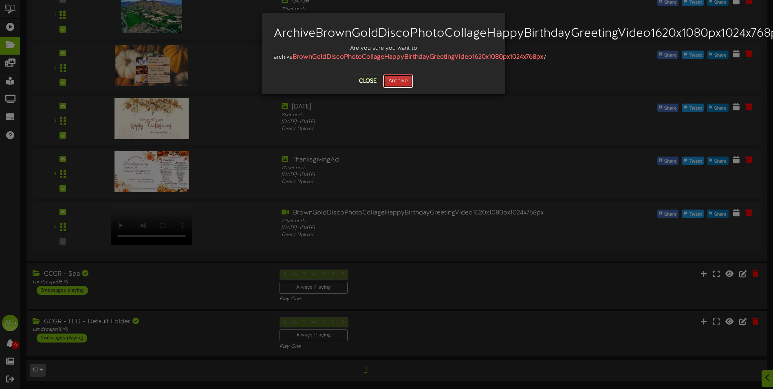
click at [409, 88] on button "Archive" at bounding box center [398, 81] width 30 height 14
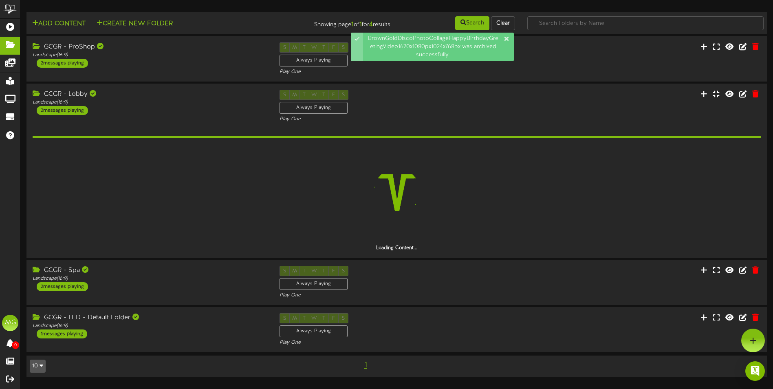
scroll to position [0, 0]
